Goal: Task Accomplishment & Management: Manage account settings

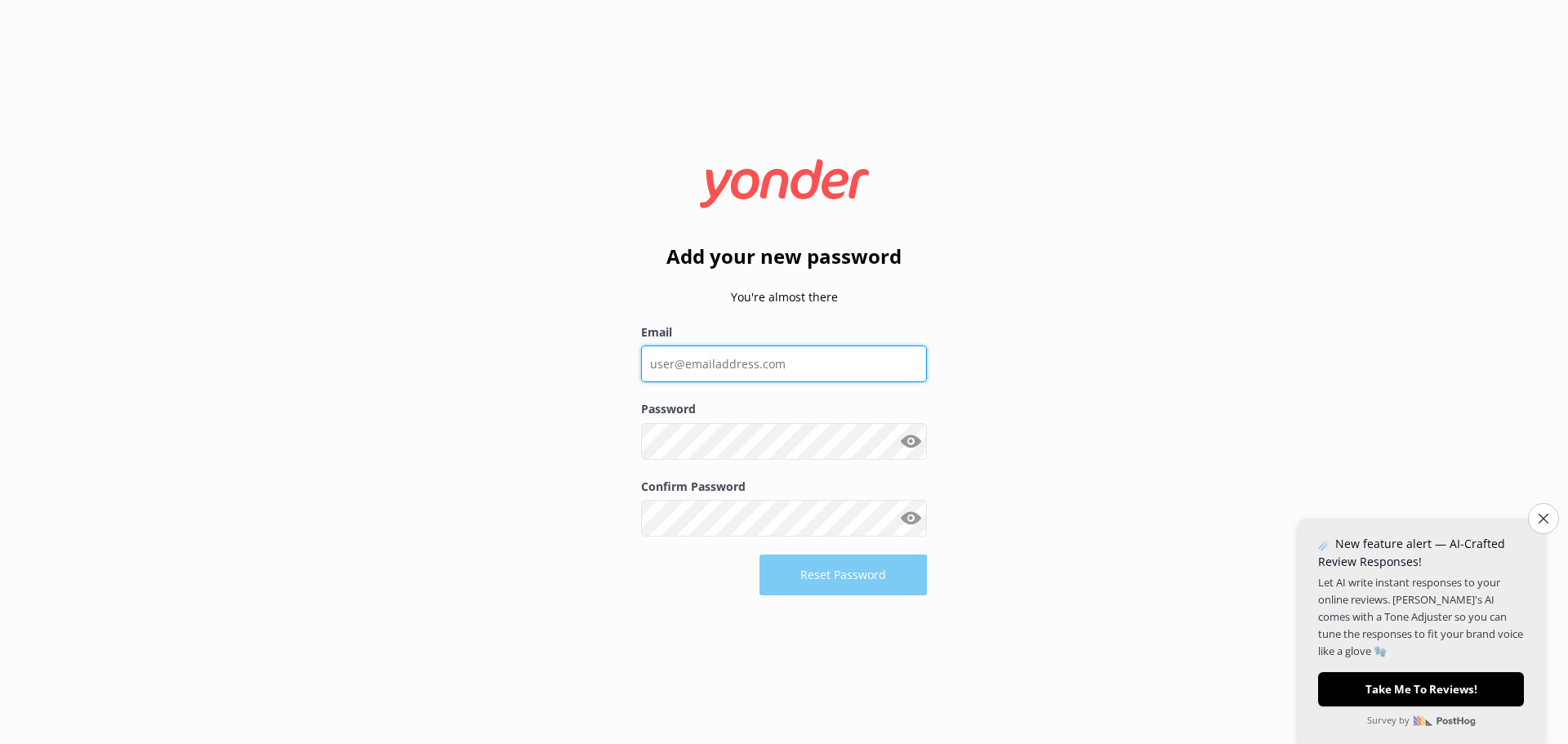
drag, startPoint x: 0, startPoint y: 0, endPoint x: 717, endPoint y: 360, distance: 802.3
click at [717, 360] on input "Email" at bounding box center [784, 364] width 286 height 37
type input "[PERSON_NAME][EMAIL_ADDRESS][DOMAIN_NAME]"
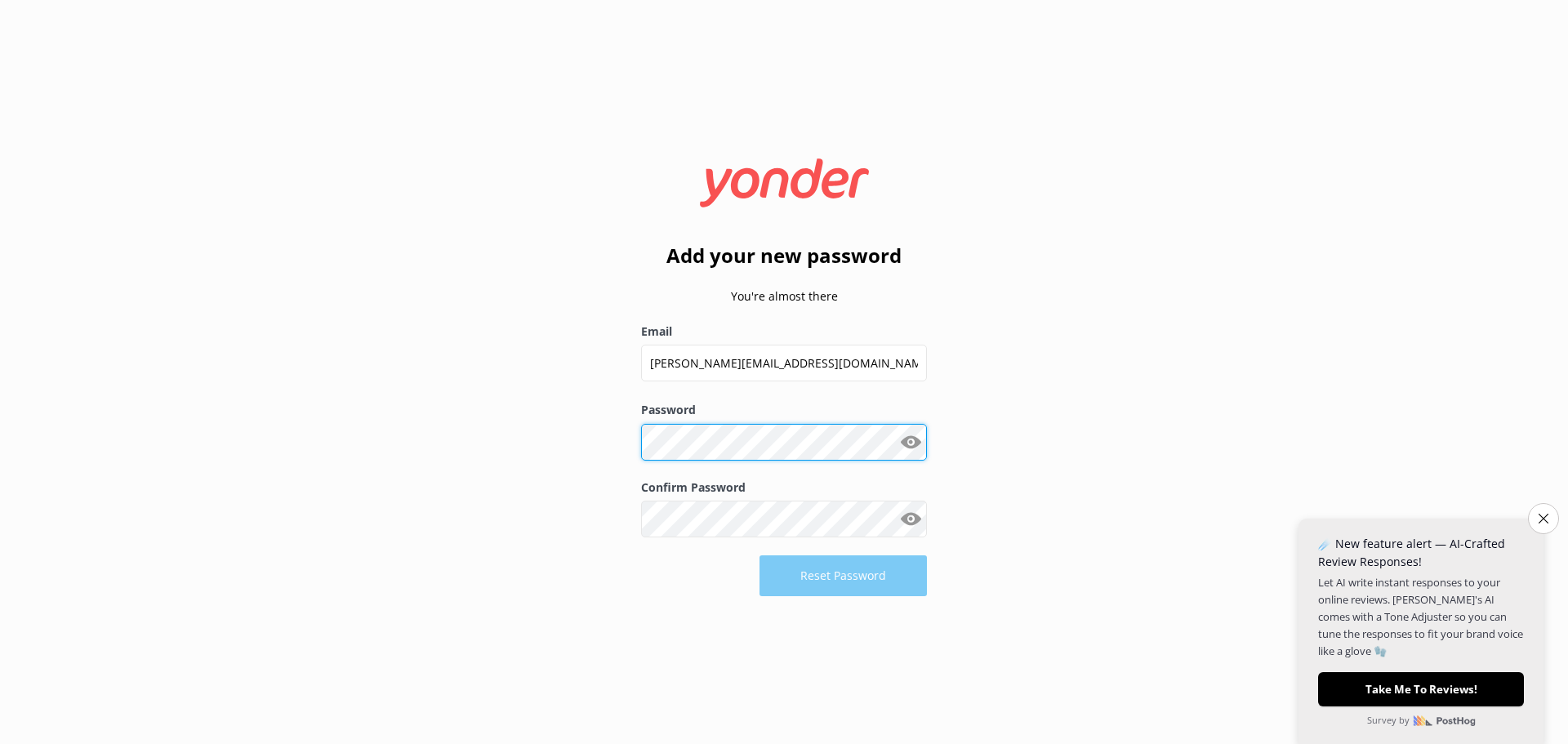
click at [613, 448] on div "Add your new password You're almost there Email [PERSON_NAME][EMAIL_ADDRESS][DO…" at bounding box center [784, 372] width 1568 height 744
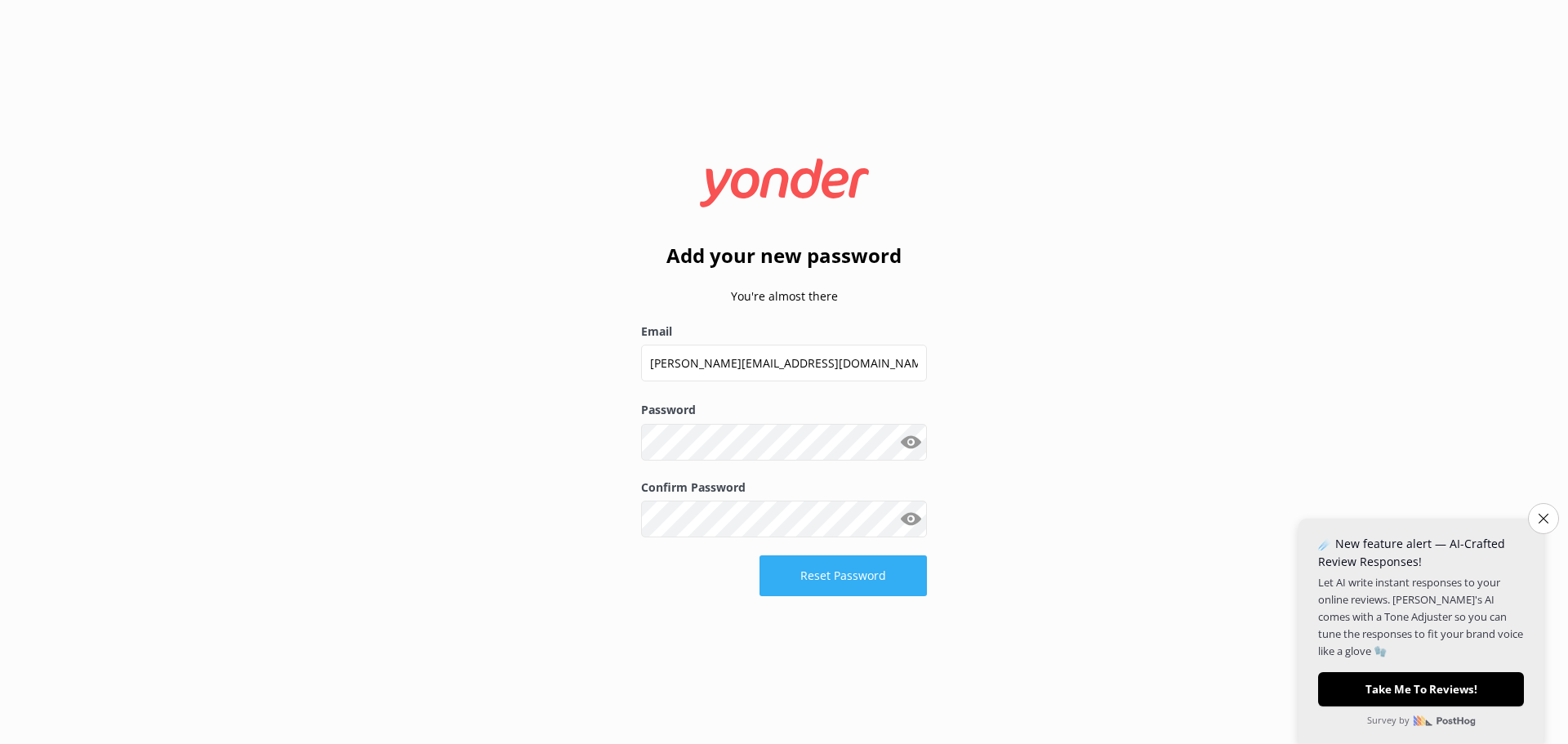
click at [846, 577] on button "Reset Password" at bounding box center [843, 576] width 167 height 41
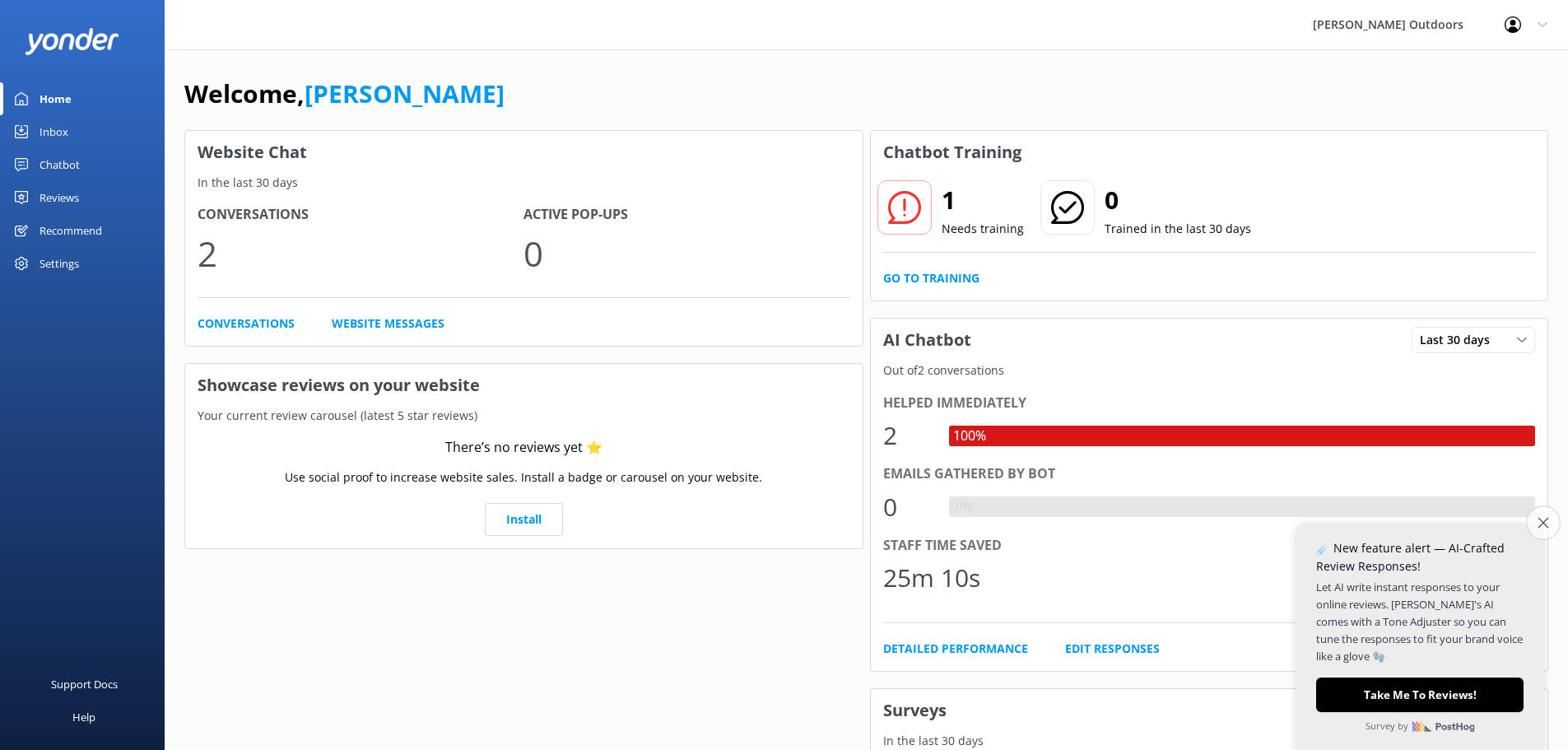
click at [1537, 522] on icon "Close survey" at bounding box center [1542, 522] width 11 height 11
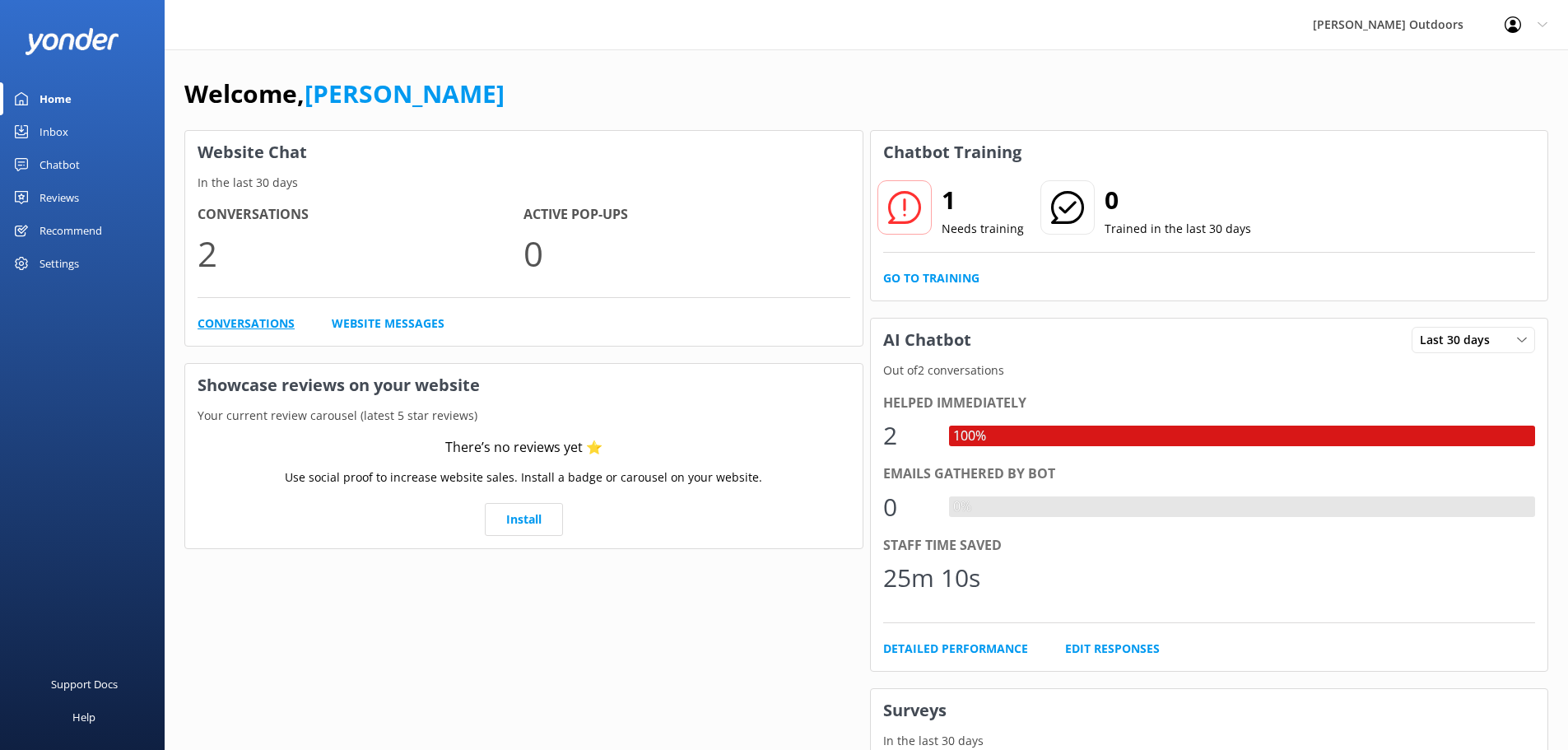
click at [265, 317] on link "Conversations" at bounding box center [246, 324] width 97 height 18
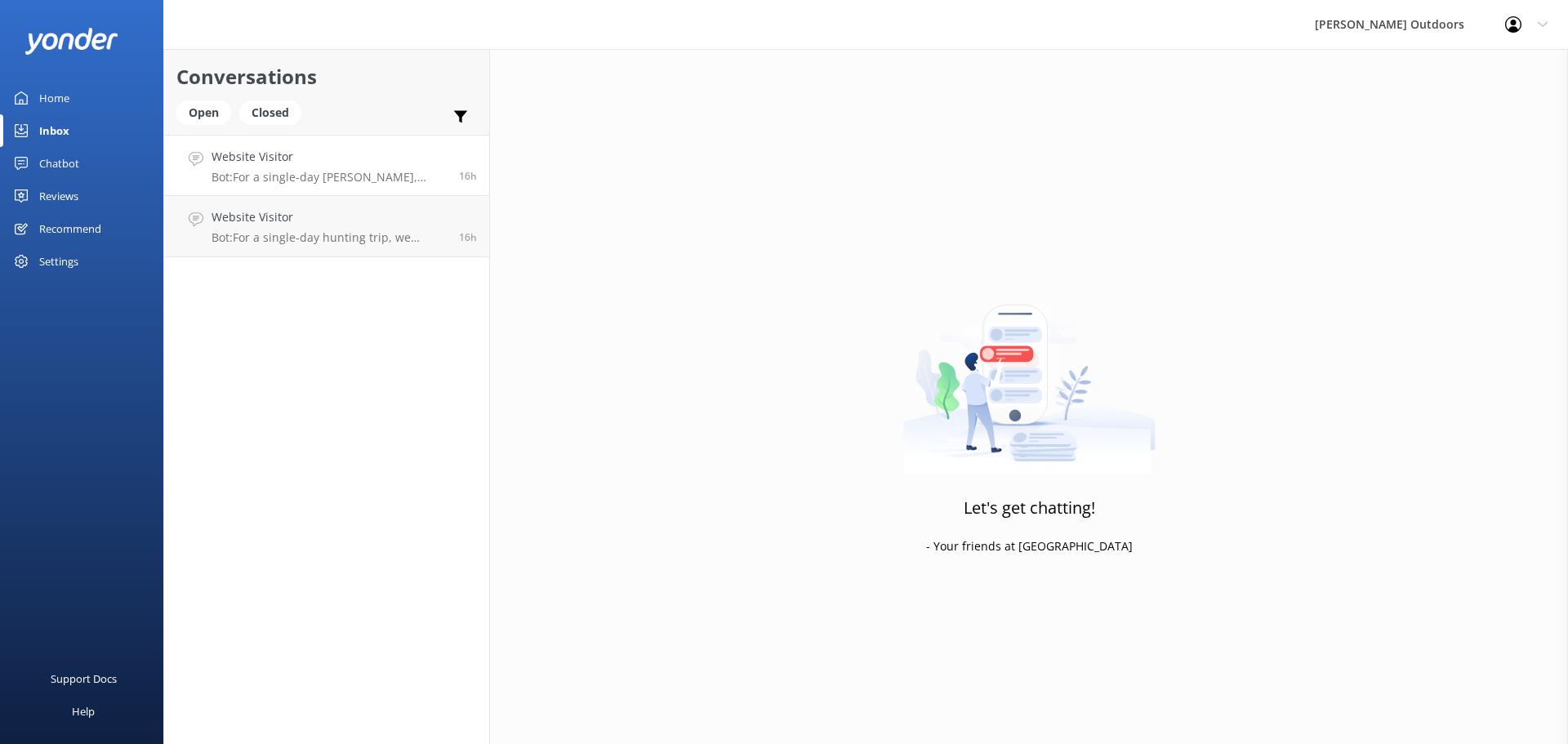
click at [364, 173] on p "Bot: For a single-day [PERSON_NAME], we've got you covered with firearms, food,…" at bounding box center [329, 177] width 235 height 15
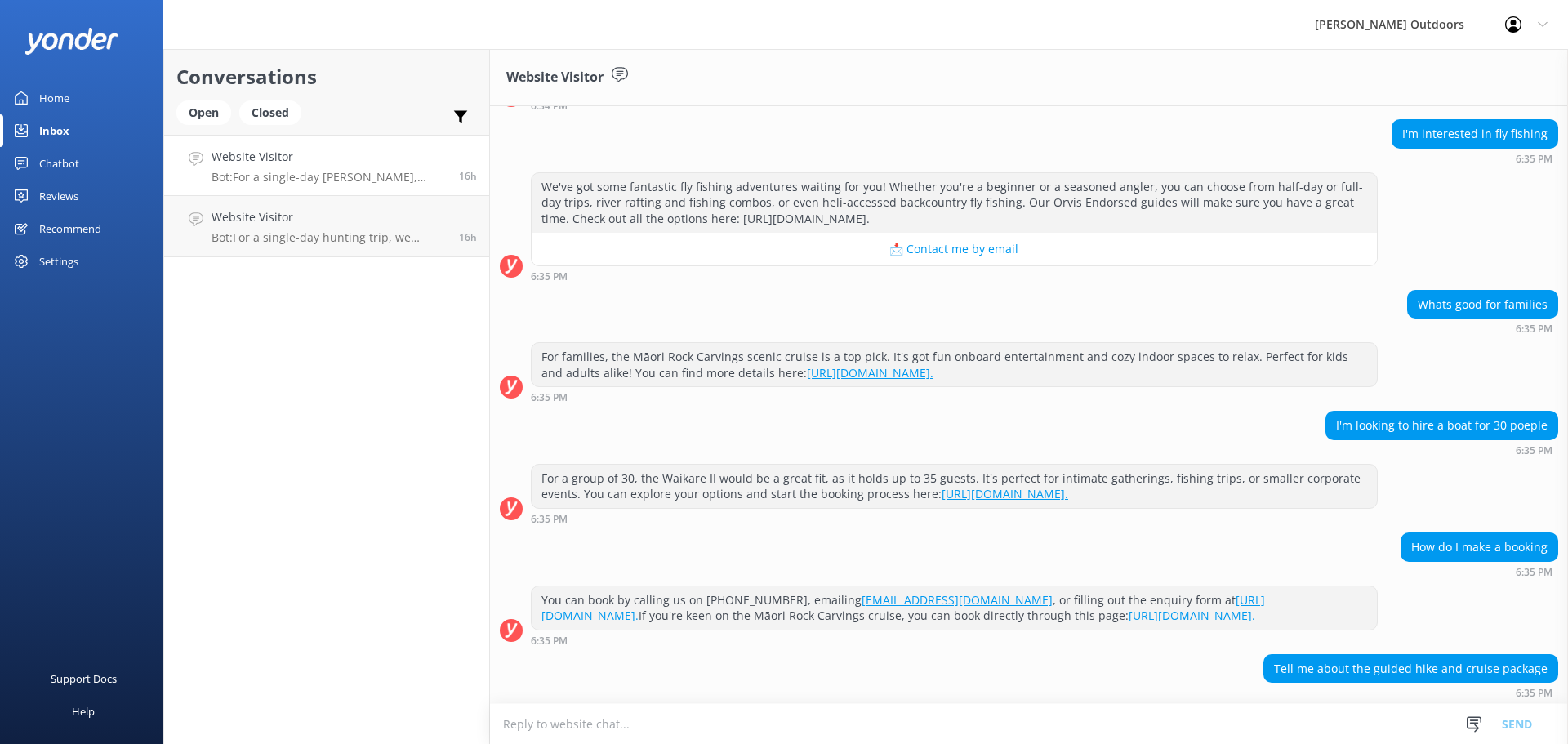
scroll to position [378, 0]
click at [308, 232] on p "Bot: For a single-day hunting trip, we provide firearms, food, and transport. F…" at bounding box center [329, 237] width 235 height 15
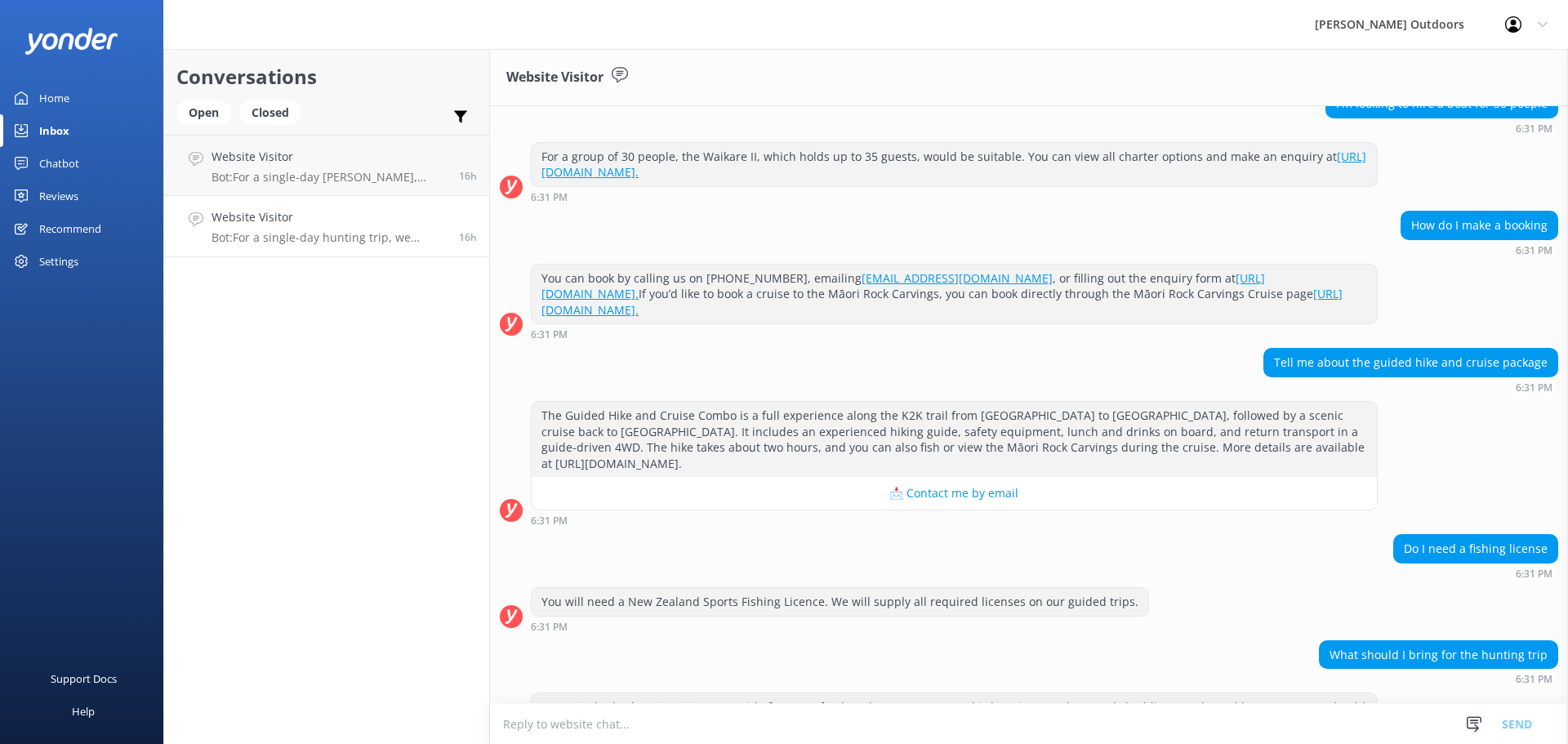
scroll to position [2319, 0]
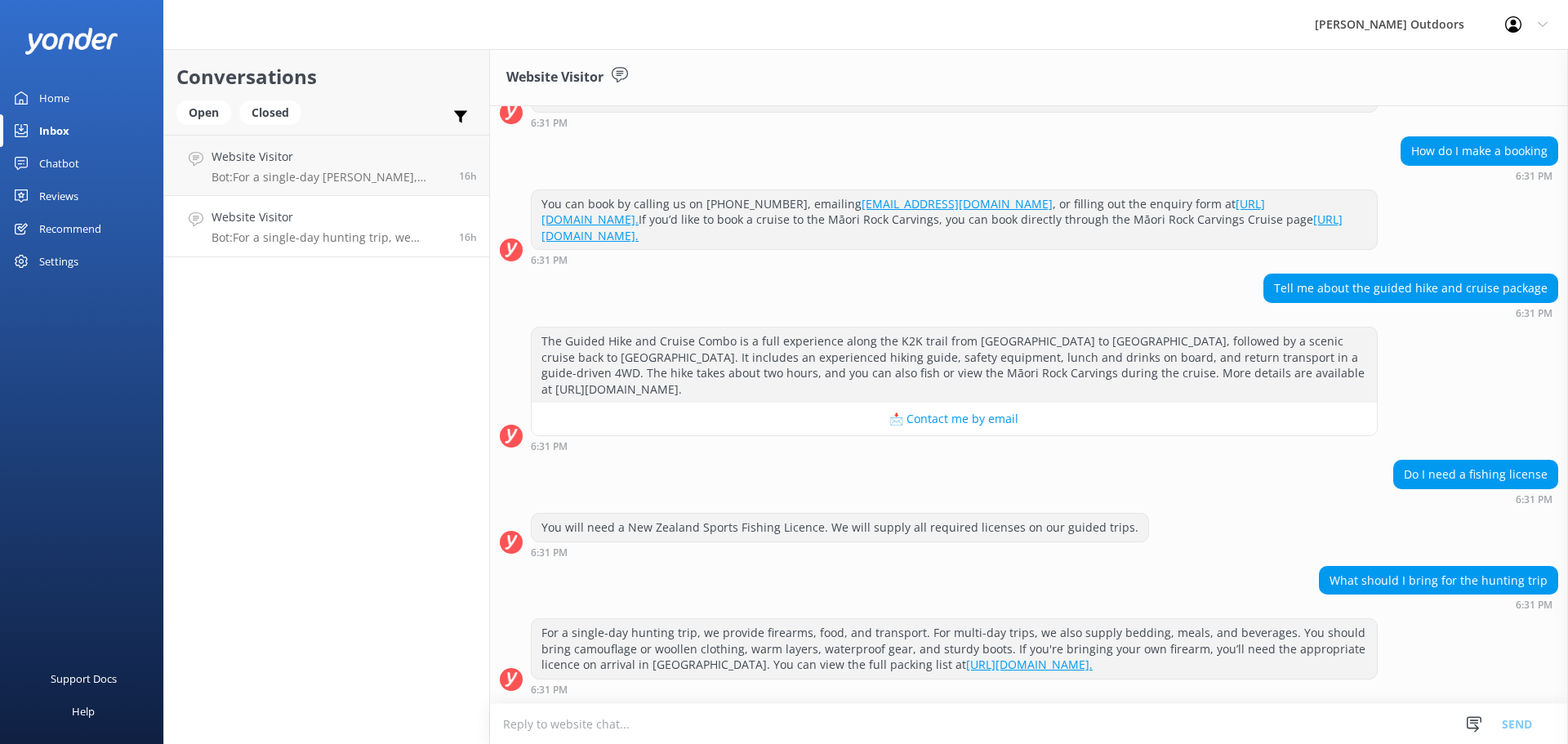
click at [55, 97] on div "Home" at bounding box center [54, 97] width 30 height 32
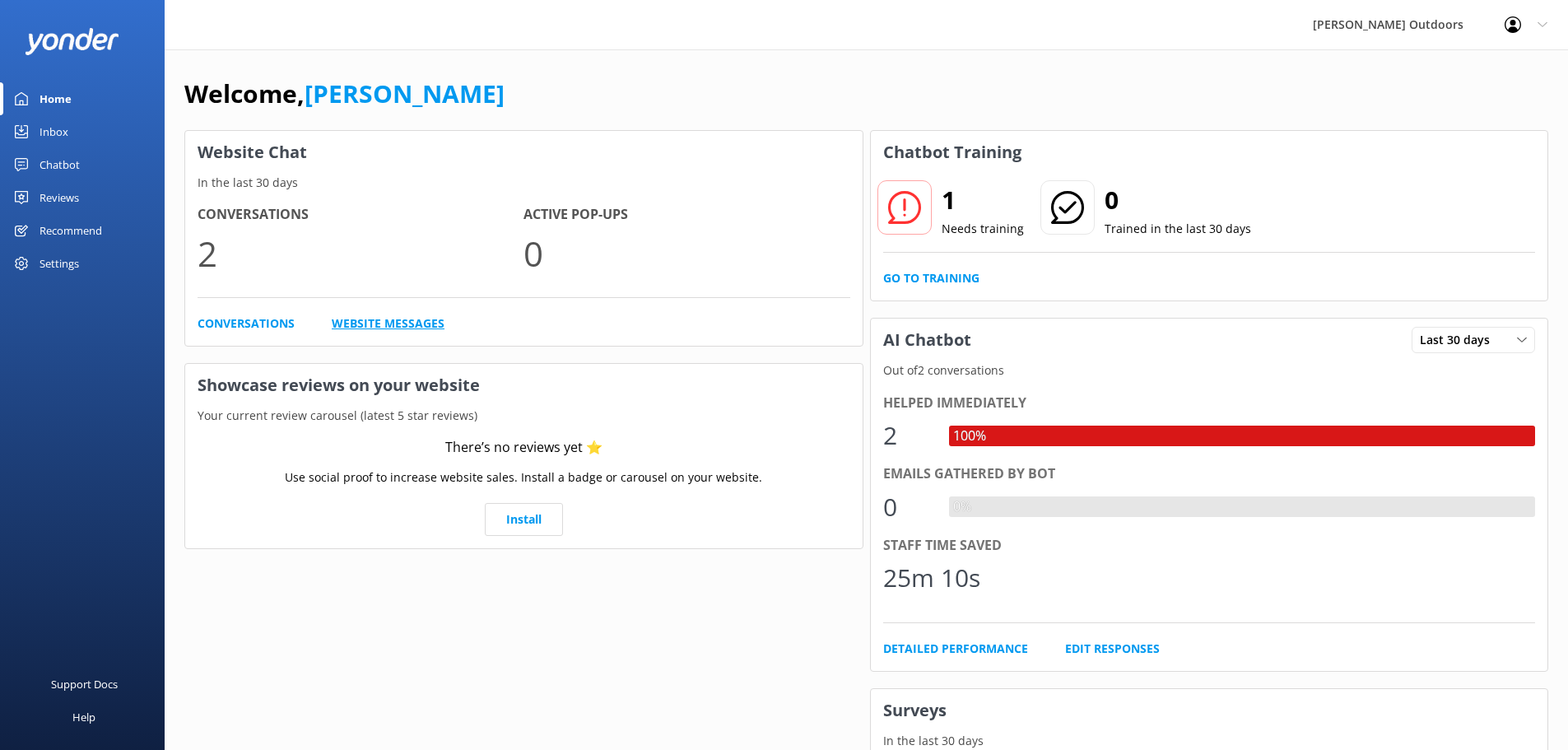
click at [395, 318] on link "Website Messages" at bounding box center [388, 324] width 112 height 18
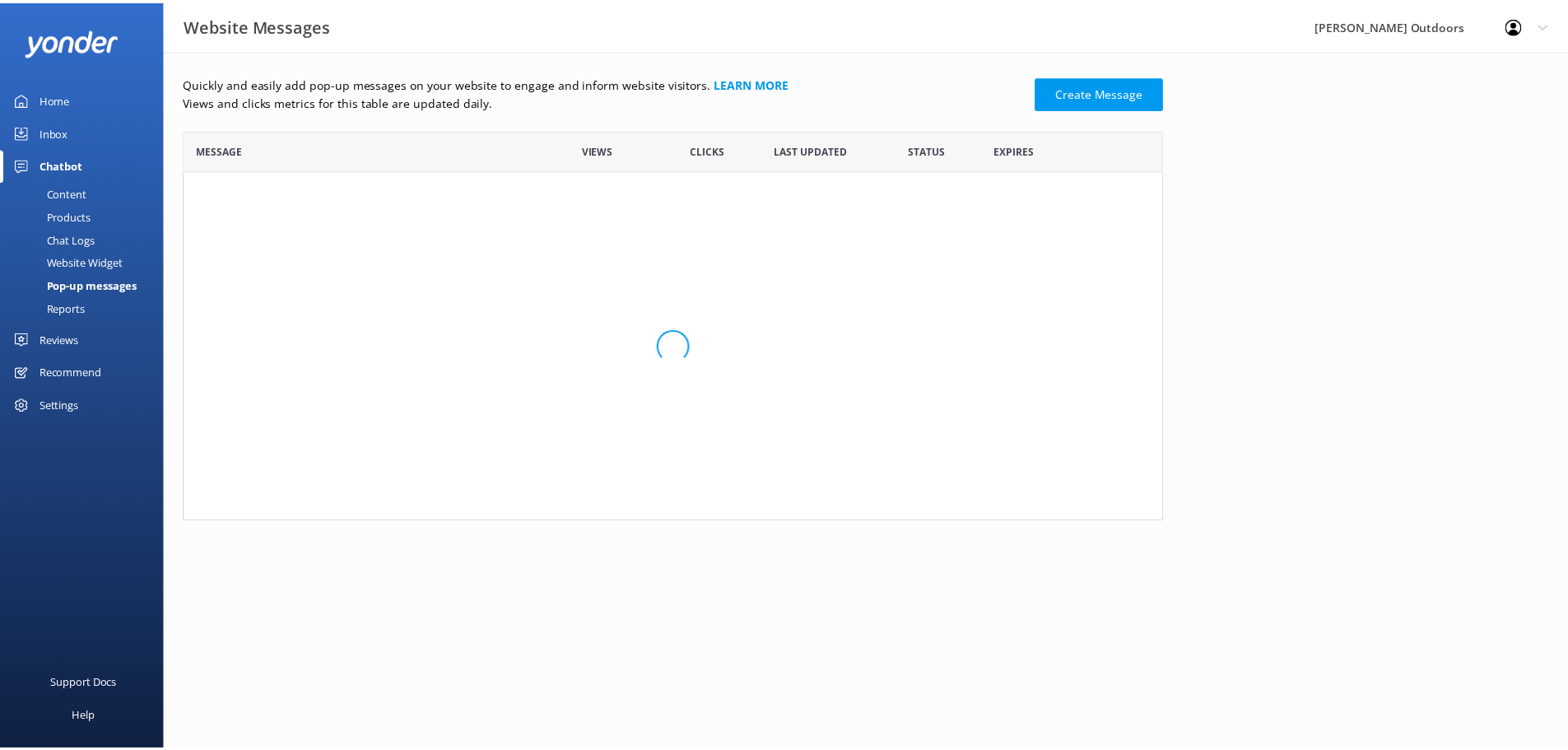
scroll to position [380, 975]
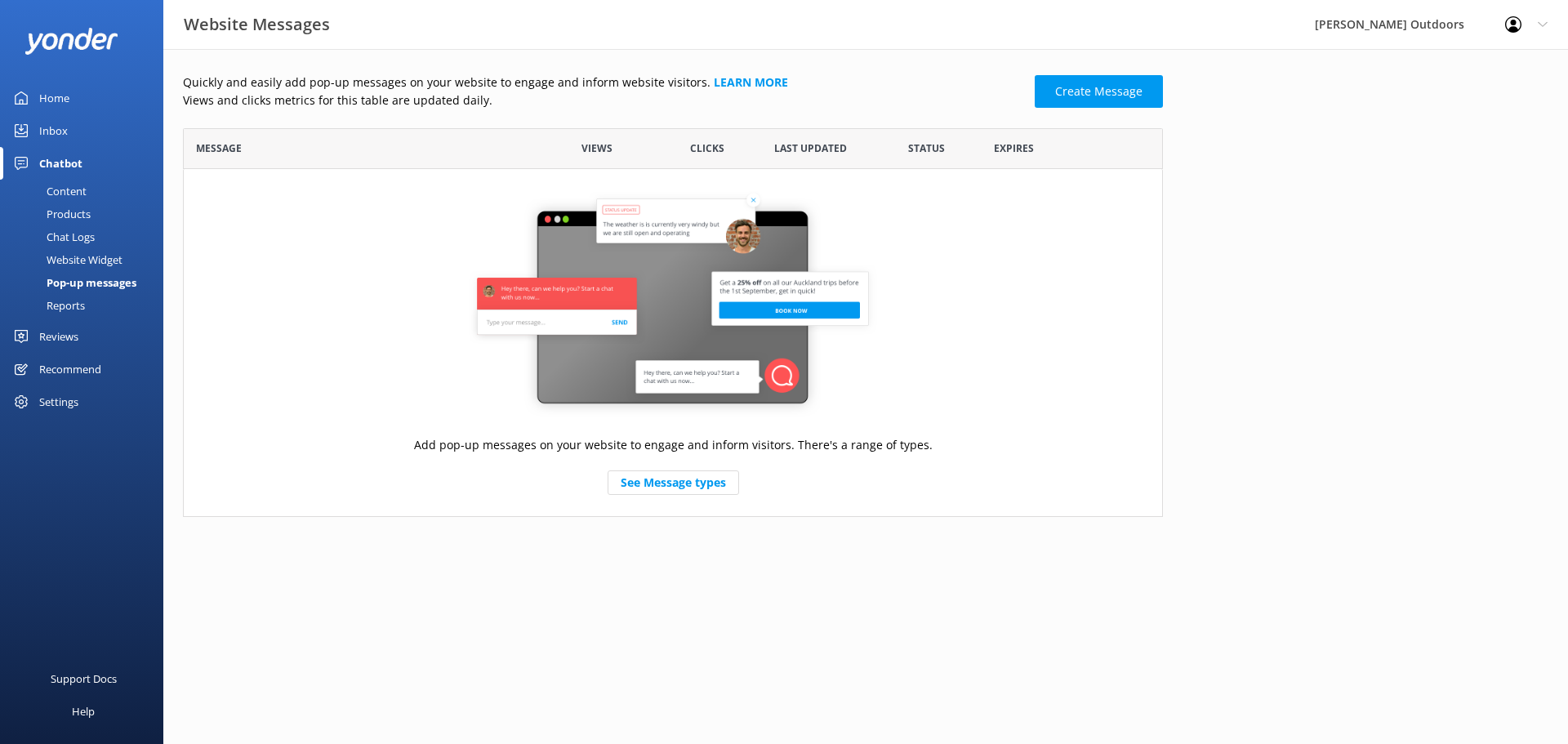
click at [58, 96] on div "Home" at bounding box center [54, 97] width 30 height 32
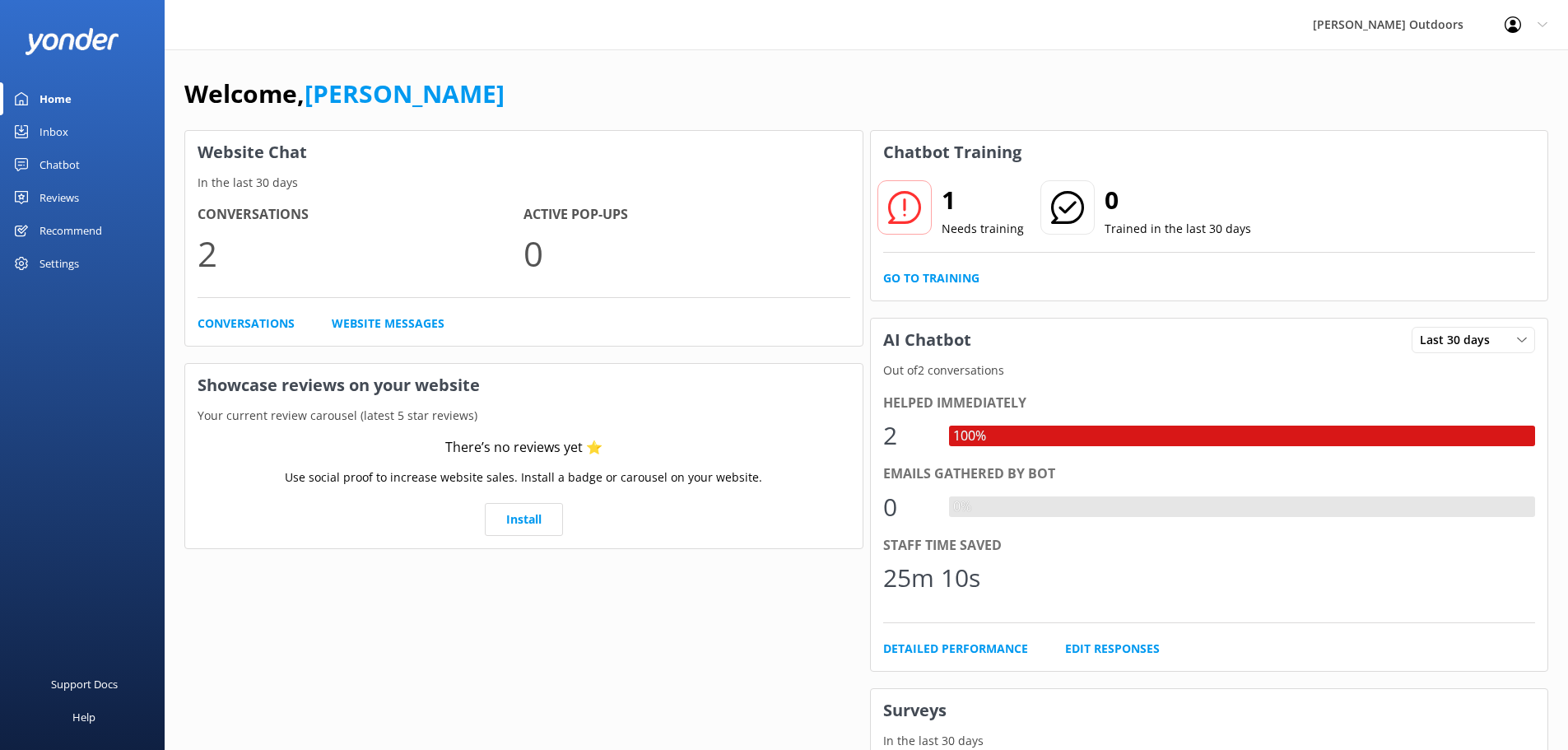
click at [55, 123] on div "Inbox" at bounding box center [54, 131] width 29 height 33
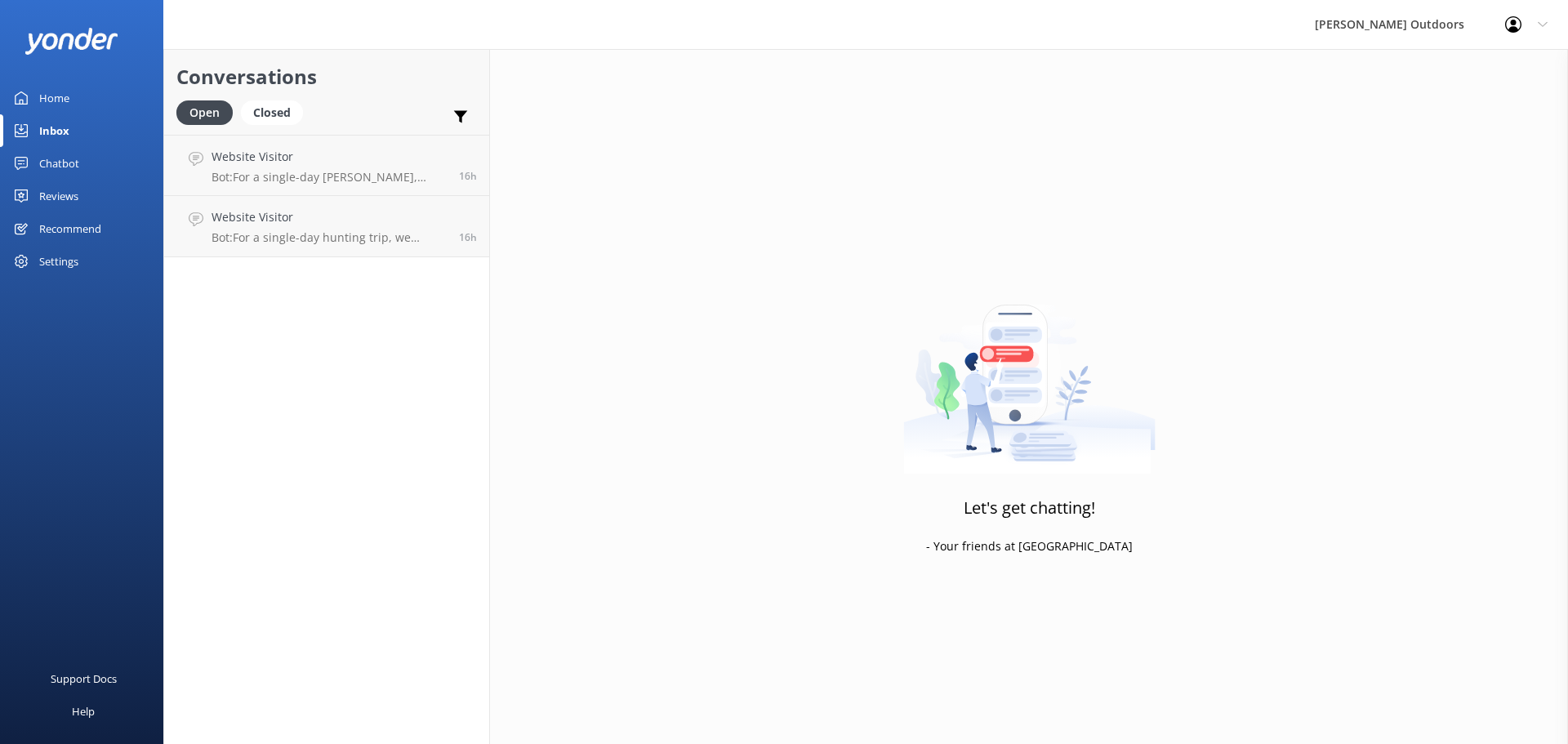
click at [54, 96] on div "Home" at bounding box center [54, 97] width 30 height 32
